Goal: Information Seeking & Learning: Learn about a topic

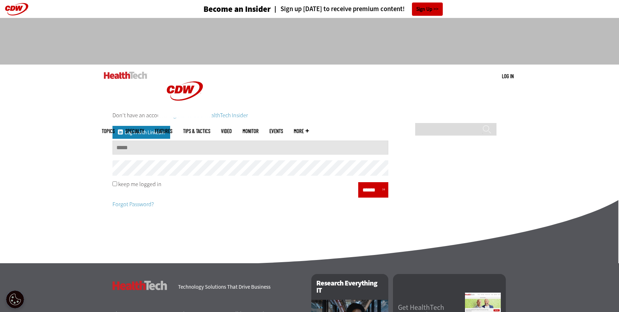
type input "**********"
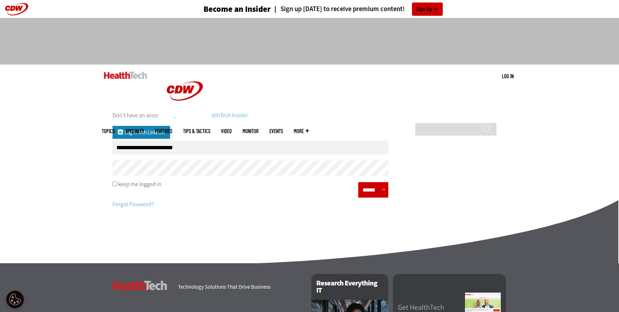
click at [366, 191] on input "******" at bounding box center [370, 189] width 21 height 10
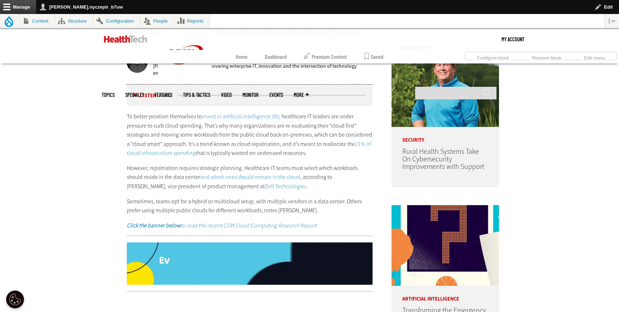
scroll to position [436, 0]
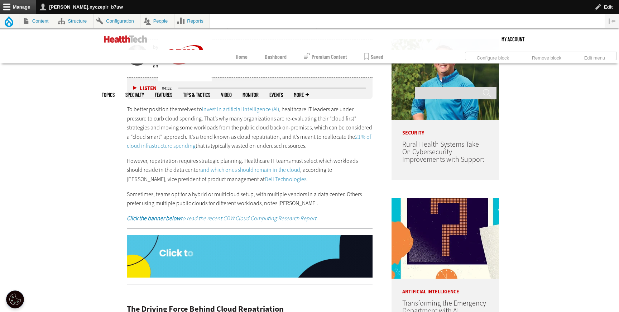
click at [250, 109] on link "invest in artificial intelligence (AI)" at bounding box center [240, 109] width 77 height 8
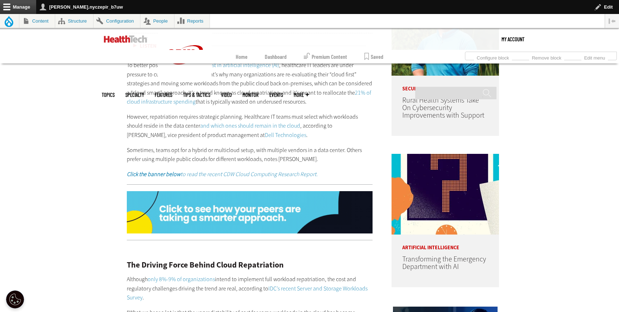
scroll to position [493, 0]
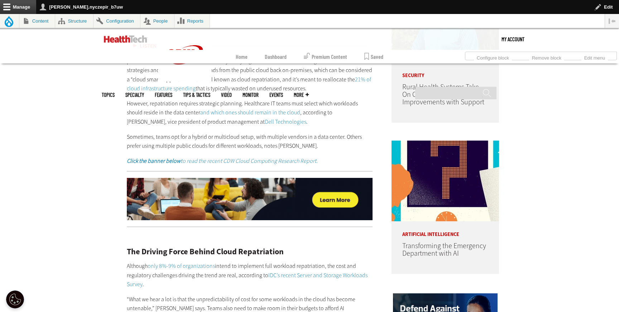
click at [190, 90] on link "21% of cloud infrastructure spending" at bounding box center [249, 84] width 244 height 17
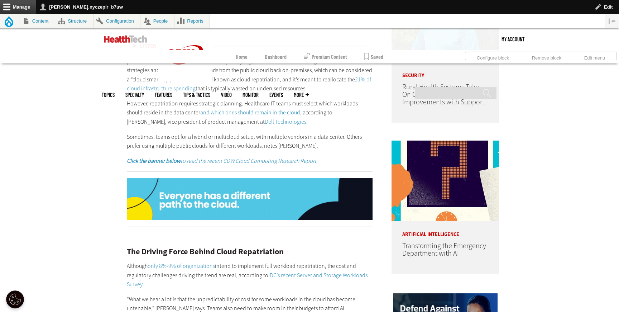
click at [233, 111] on link "and which ones should remain in the cloud" at bounding box center [250, 113] width 100 height 8
click at [265, 121] on link "Dell Technologies" at bounding box center [286, 122] width 42 height 8
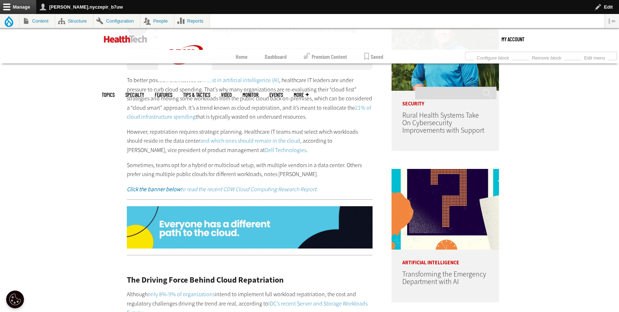
scroll to position [493, 0]
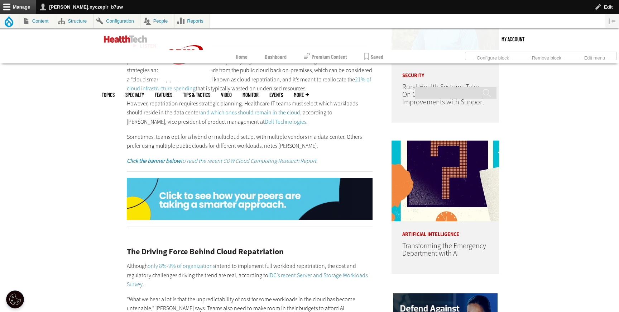
click at [226, 160] on em "Click the banner below to read the recent CDW Cloud Computing Research Report." at bounding box center [222, 161] width 191 height 8
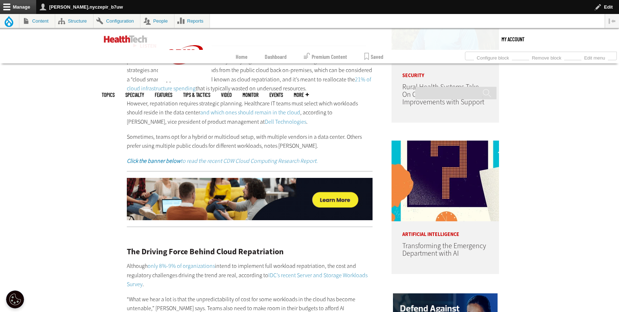
click at [316, 200] on img at bounding box center [250, 199] width 246 height 42
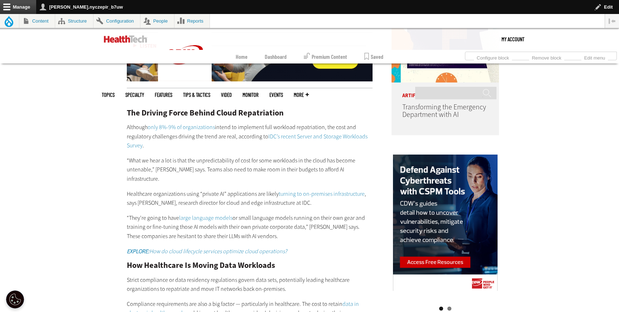
scroll to position [670, 0]
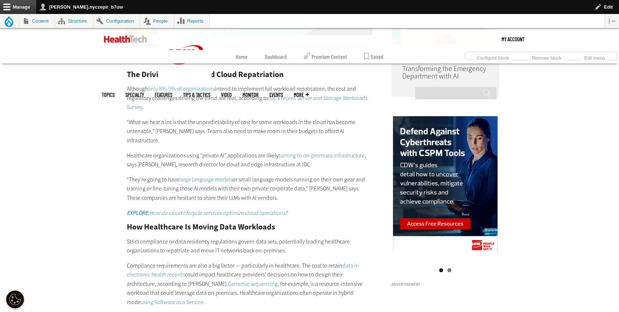
click at [191, 88] on link "only 8%-9% of organizations" at bounding box center [181, 89] width 67 height 8
click at [300, 93] on p "Although only 8%-9% of organizations intend to implement full workload repatria…" at bounding box center [250, 98] width 246 height 28
click at [300, 96] on link "IDC’s recent Server and Storage Workloads Survey" at bounding box center [247, 102] width 241 height 17
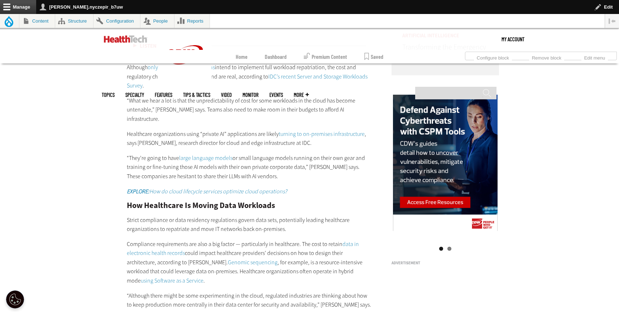
scroll to position [696, 0]
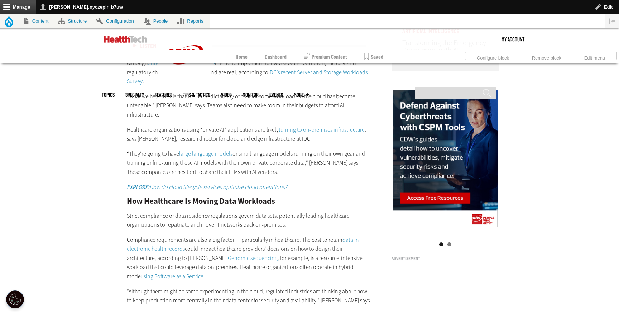
click at [304, 126] on link "turning to on-premises infrastructure" at bounding box center [322, 130] width 86 height 8
click at [213, 150] on link "large language models" at bounding box center [205, 154] width 53 height 8
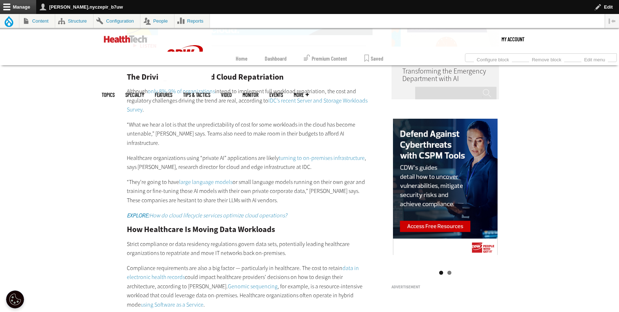
scroll to position [696, 0]
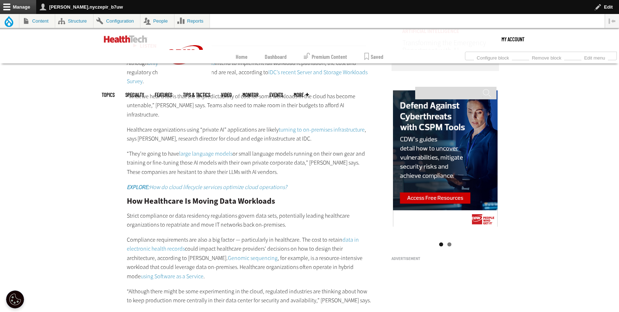
click at [221, 211] on p "Strict compliance or data residency regulations govern data sets, potentially l…" at bounding box center [250, 220] width 246 height 18
click at [213, 183] on em "EXPLORE: How do cloud lifecycle services optimize cloud operations?" at bounding box center [207, 187] width 160 height 8
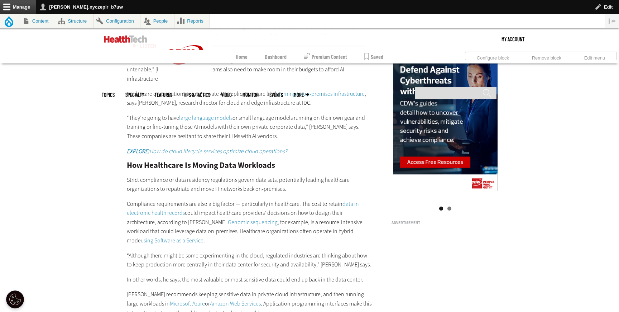
scroll to position [782, 0]
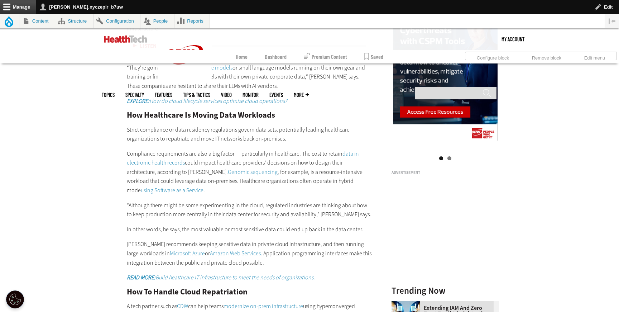
click at [170, 151] on link "data in electronic health records" at bounding box center [243, 158] width 232 height 17
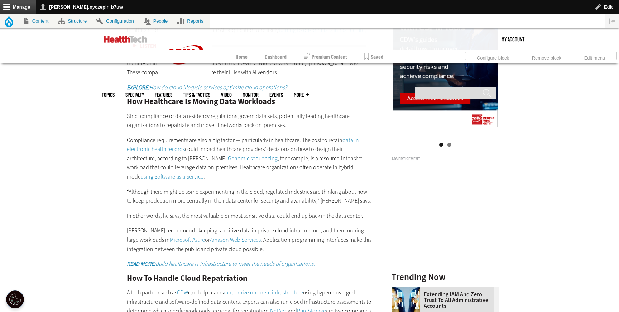
scroll to position [797, 0]
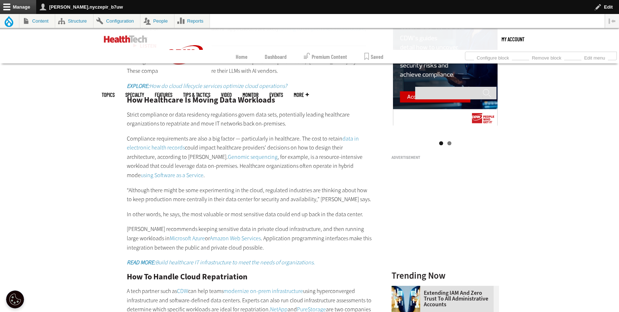
click at [228, 153] on link "Genomic sequencing" at bounding box center [253, 157] width 50 height 8
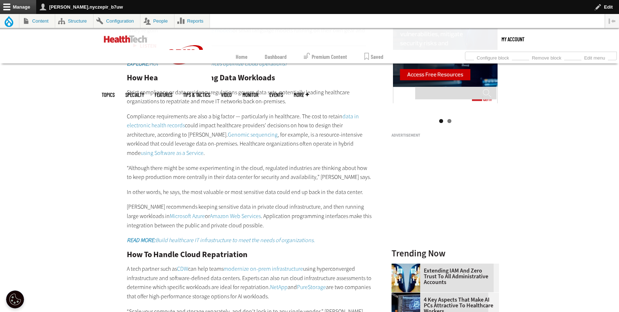
scroll to position [821, 0]
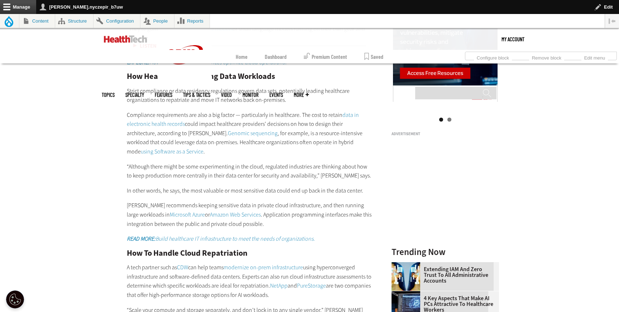
click at [203, 148] on link "using Software as a Service" at bounding box center [172, 152] width 63 height 8
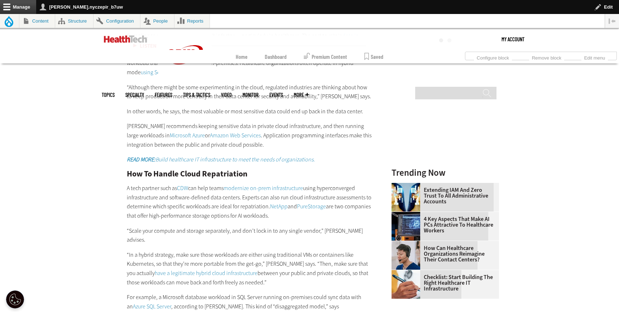
scroll to position [905, 0]
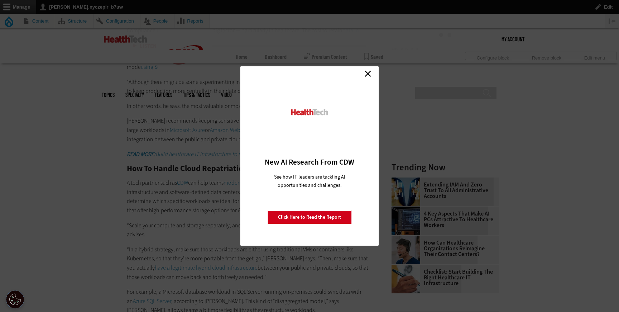
click at [376, 71] on div "Close New AI Research From CDW See how IT leaders are tackling AI opportunities…" at bounding box center [309, 155] width 139 height 179
click at [367, 73] on link "Close" at bounding box center [367, 73] width 11 height 11
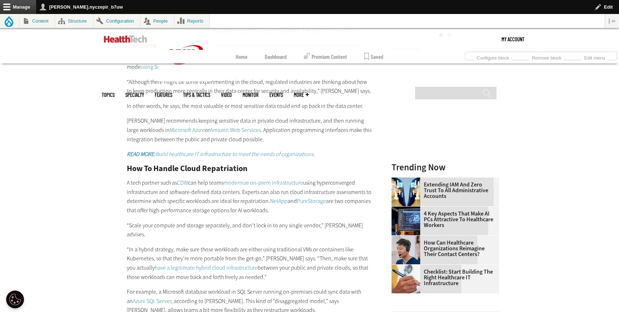
click at [174, 126] on link "Microsoft Azure" at bounding box center [187, 130] width 35 height 8
click at [229, 126] on link "Amazon Web Services" at bounding box center [235, 130] width 51 height 8
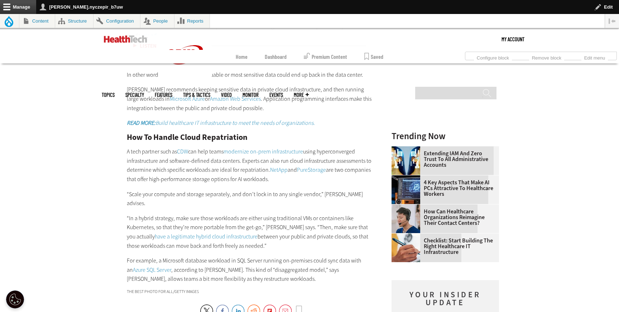
click at [198, 119] on em "READ MORE: Build healthcare IT infrastructure to meet the needs of organization…" at bounding box center [221, 123] width 188 height 8
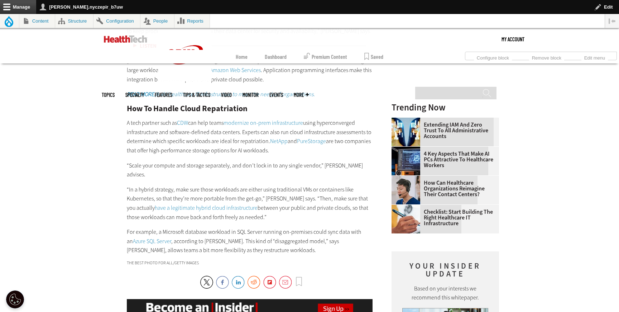
scroll to position [967, 0]
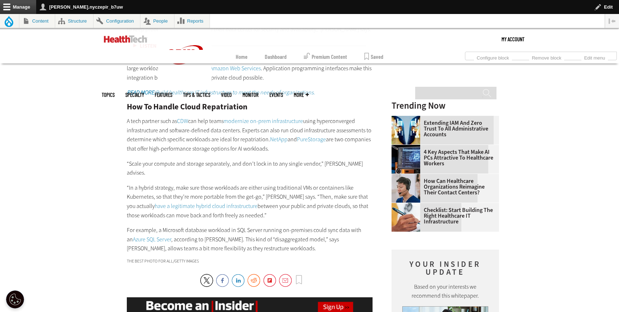
click at [186, 117] on link "CDW" at bounding box center [182, 121] width 11 height 8
click at [270, 117] on link "modernize on-prem infrastructure" at bounding box center [264, 121] width 80 height 8
click at [277, 135] on link "NetApp" at bounding box center [279, 139] width 18 height 8
click at [311, 135] on link "PureStorage" at bounding box center [311, 139] width 29 height 8
click at [177, 202] on link "have a legitimate hybrid cloud infrastructure" at bounding box center [206, 206] width 103 height 8
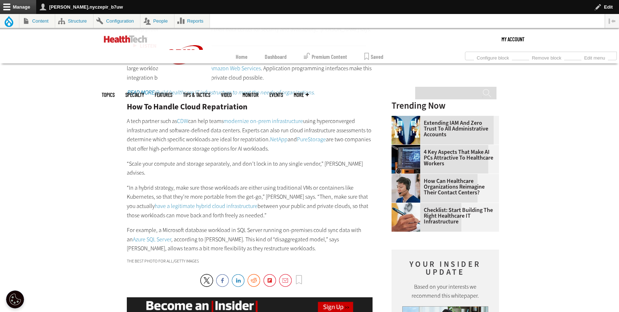
click at [155, 235] on link "Azure SQL Server" at bounding box center [152, 239] width 38 height 8
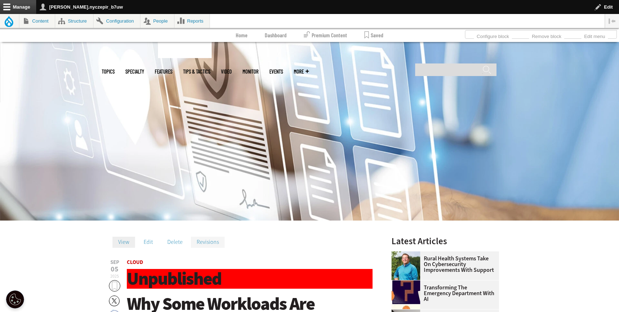
scroll to position [98, 0]
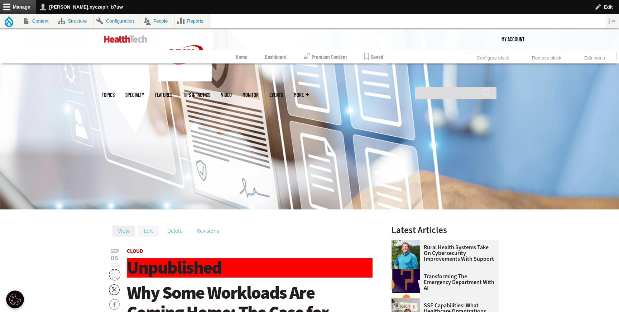
click at [148, 229] on link "Edit" at bounding box center [148, 230] width 21 height 11
